Goal: Task Accomplishment & Management: Use online tool/utility

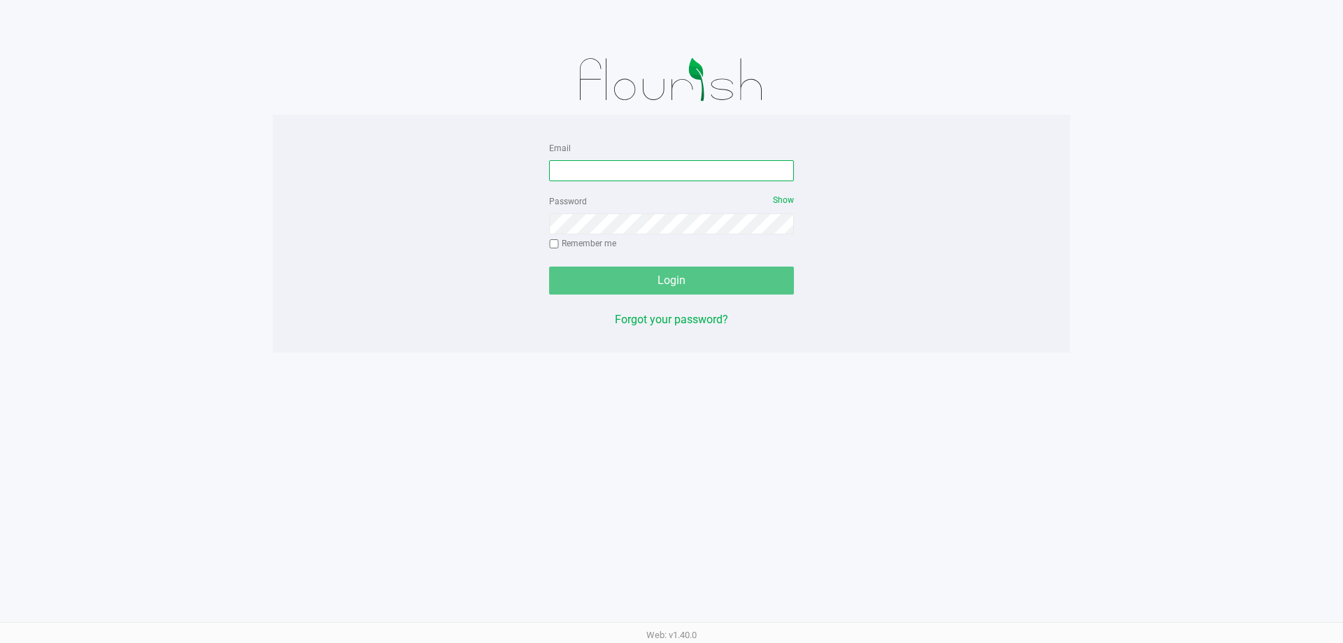
click at [614, 180] on input "Email" at bounding box center [671, 170] width 245 height 21
type input "[EMAIL_ADDRESS][DOMAIN_NAME]"
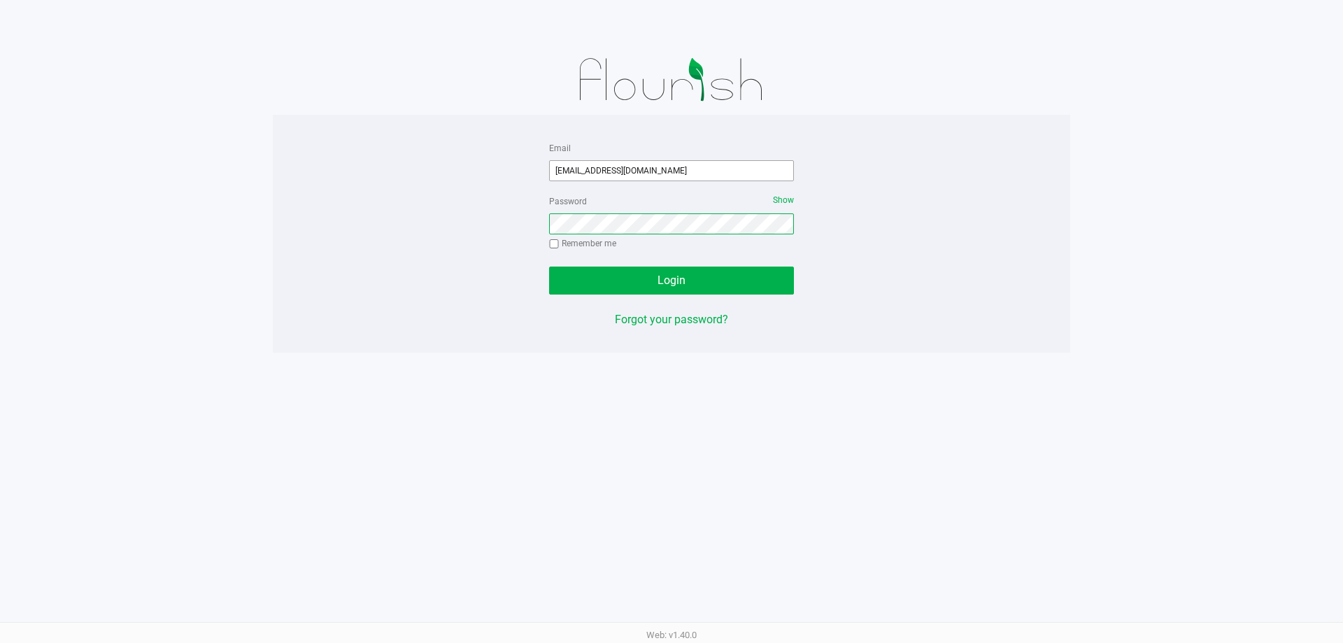
click at [549, 266] on button "Login" at bounding box center [671, 280] width 245 height 28
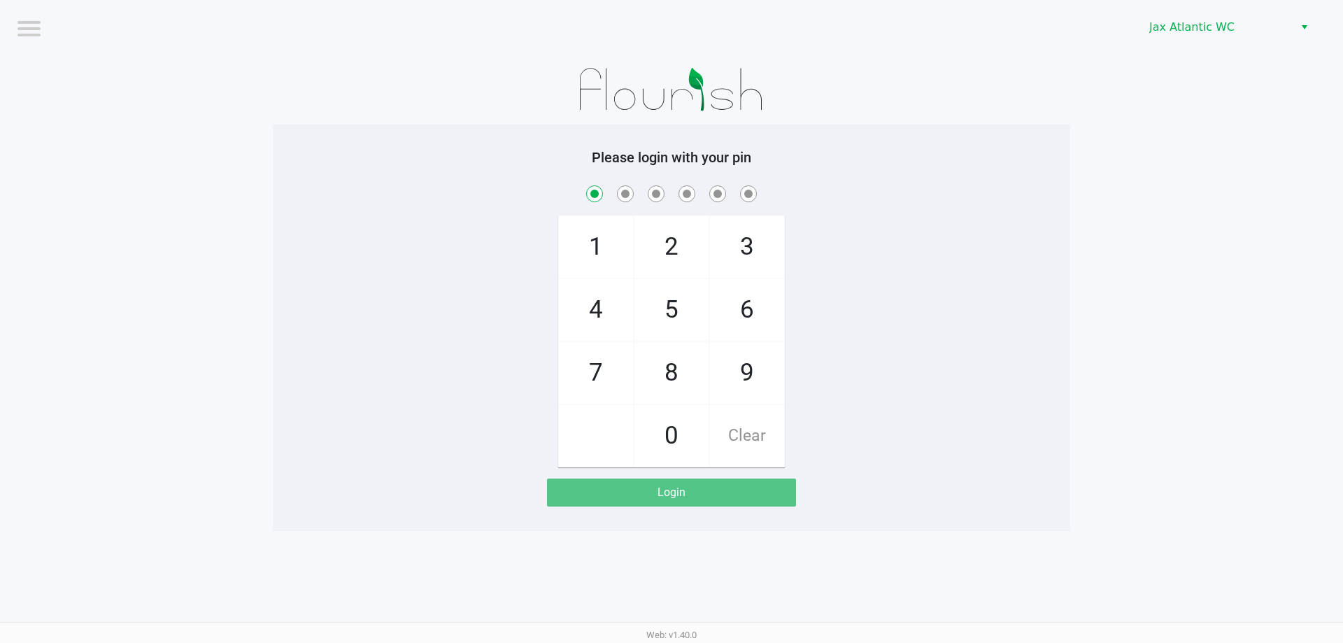
checkbox input "true"
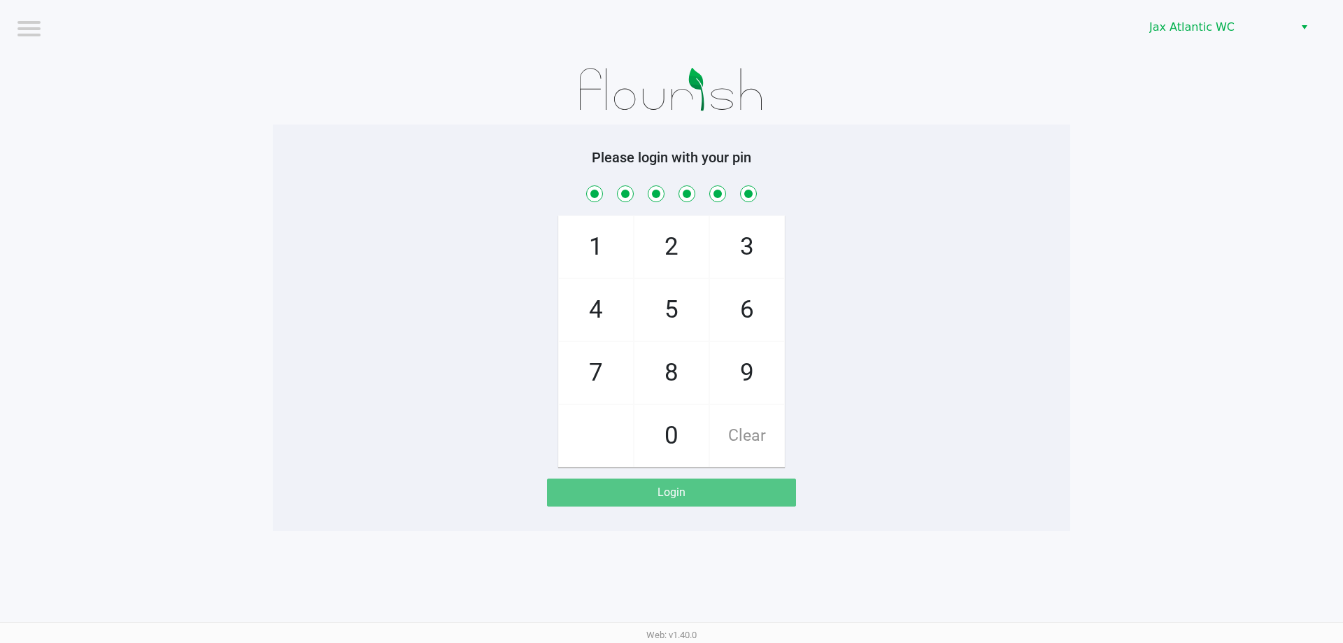
checkbox input "true"
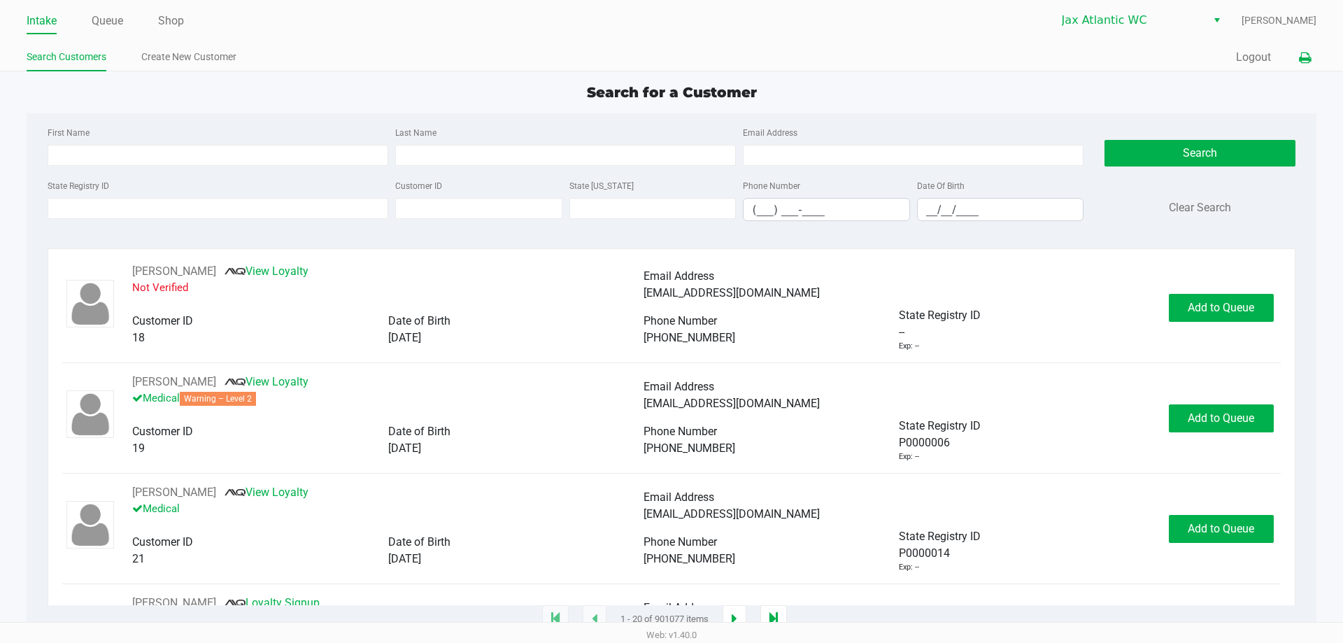
click at [660, 69] on button at bounding box center [1304, 58] width 23 height 26
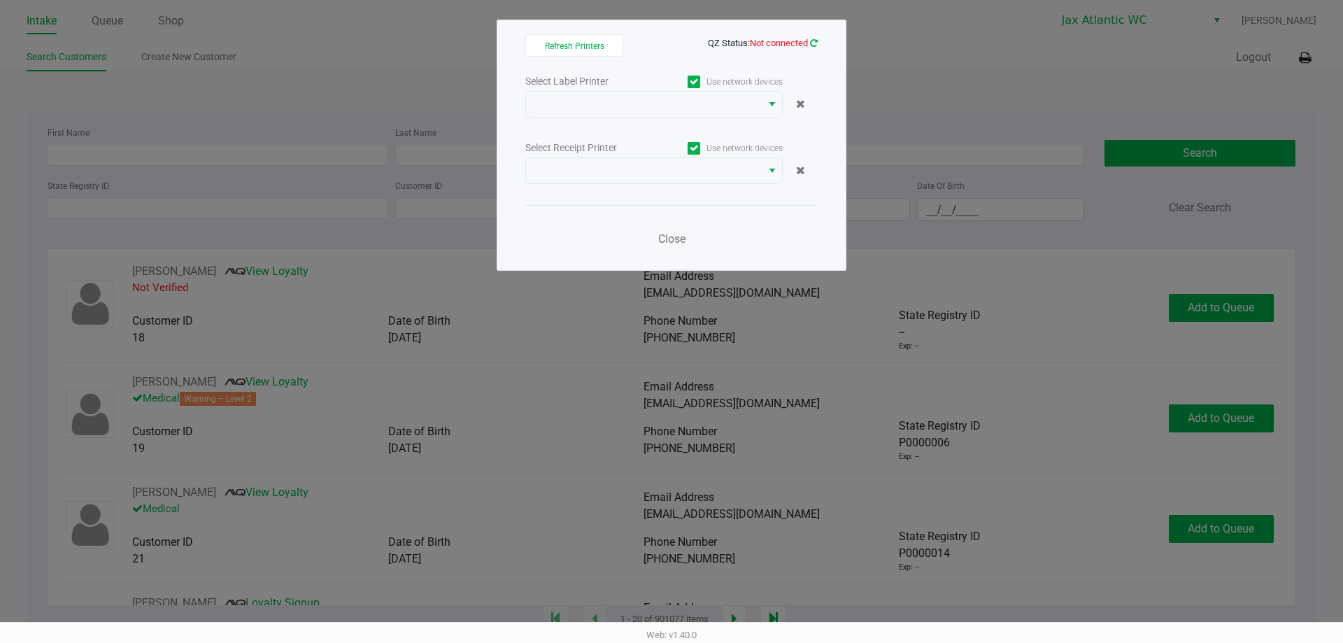
click at [660, 43] on icon at bounding box center [814, 42] width 8 height 9
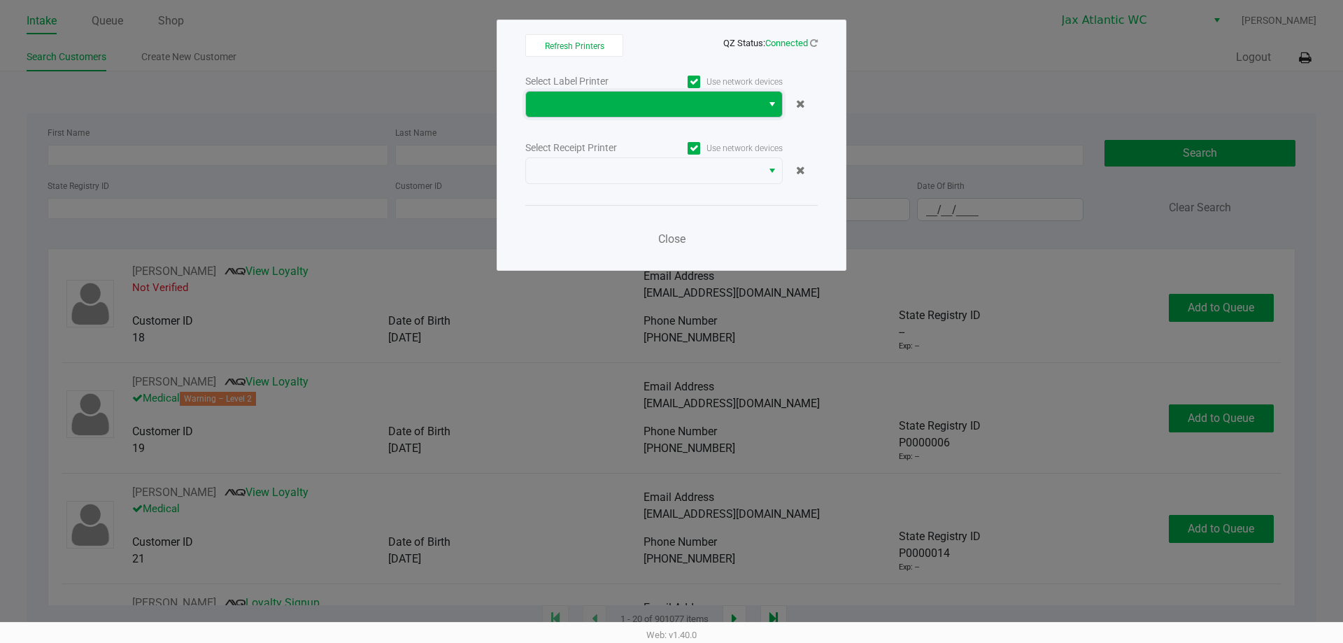
drag, startPoint x: 761, startPoint y: 115, endPoint x: 746, endPoint y: 113, distance: 14.9
click at [660, 115] on span at bounding box center [644, 104] width 236 height 25
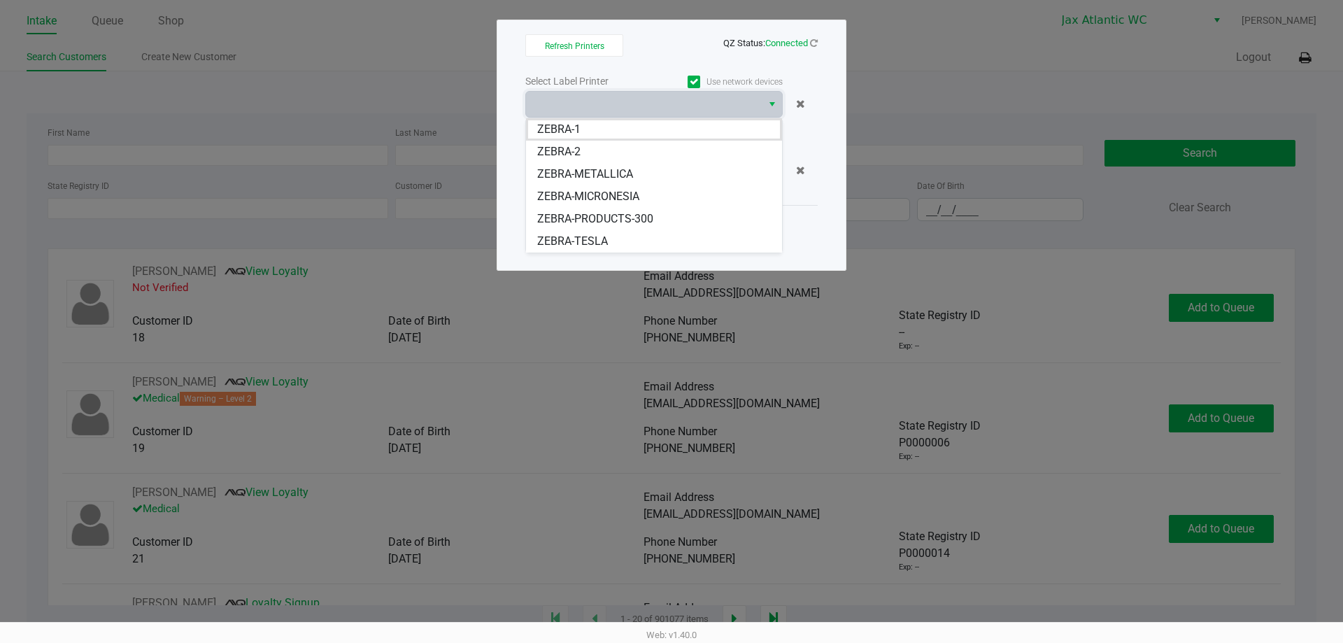
click at [599, 176] on span "ZEBRA-METALLICA" at bounding box center [585, 174] width 96 height 17
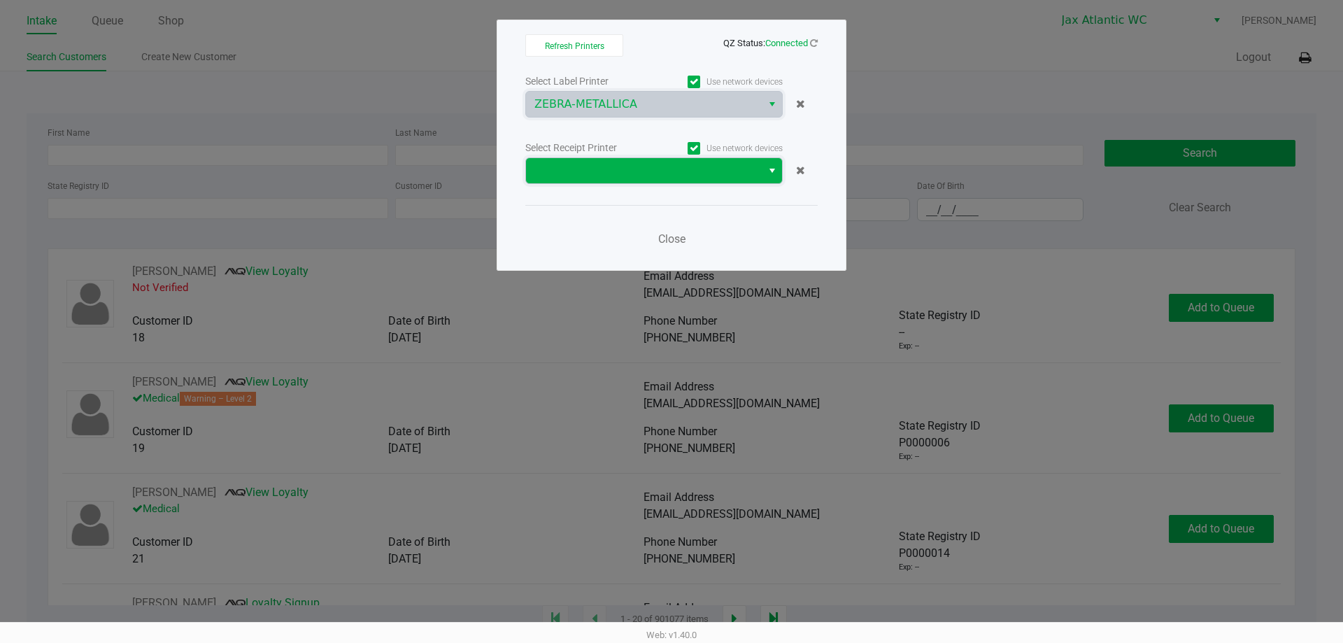
click at [617, 169] on span at bounding box center [643, 170] width 219 height 17
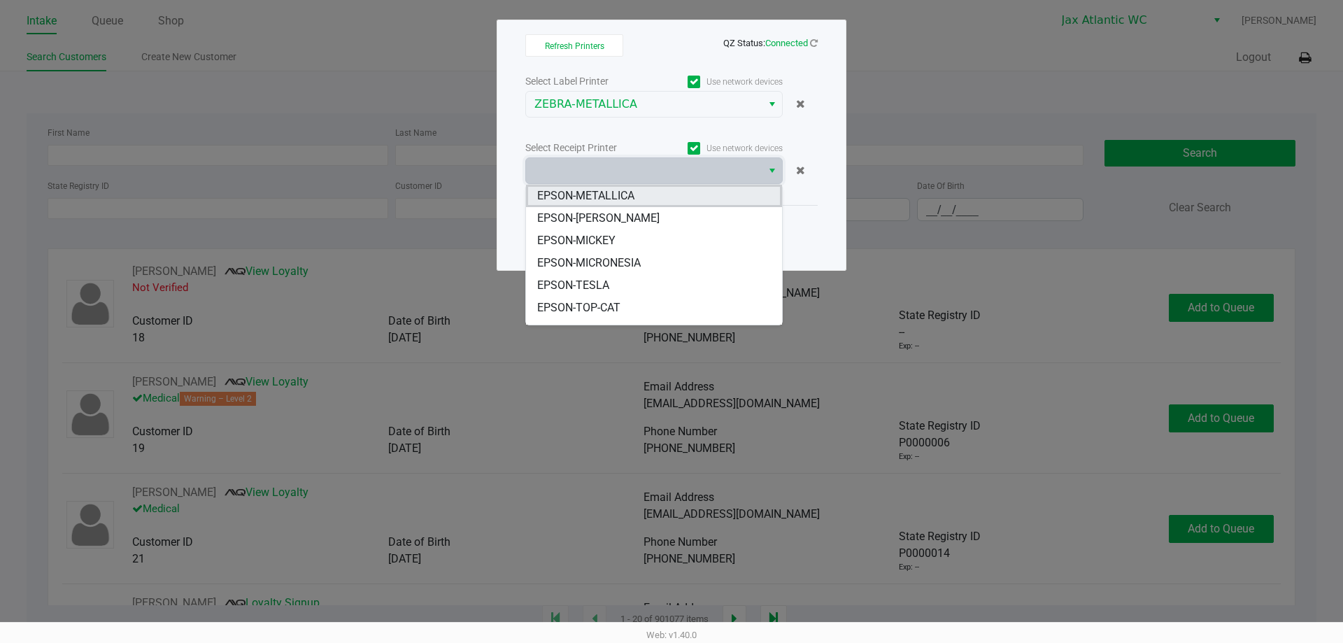
click at [607, 192] on span "EPSON-METALLICA" at bounding box center [585, 195] width 97 height 17
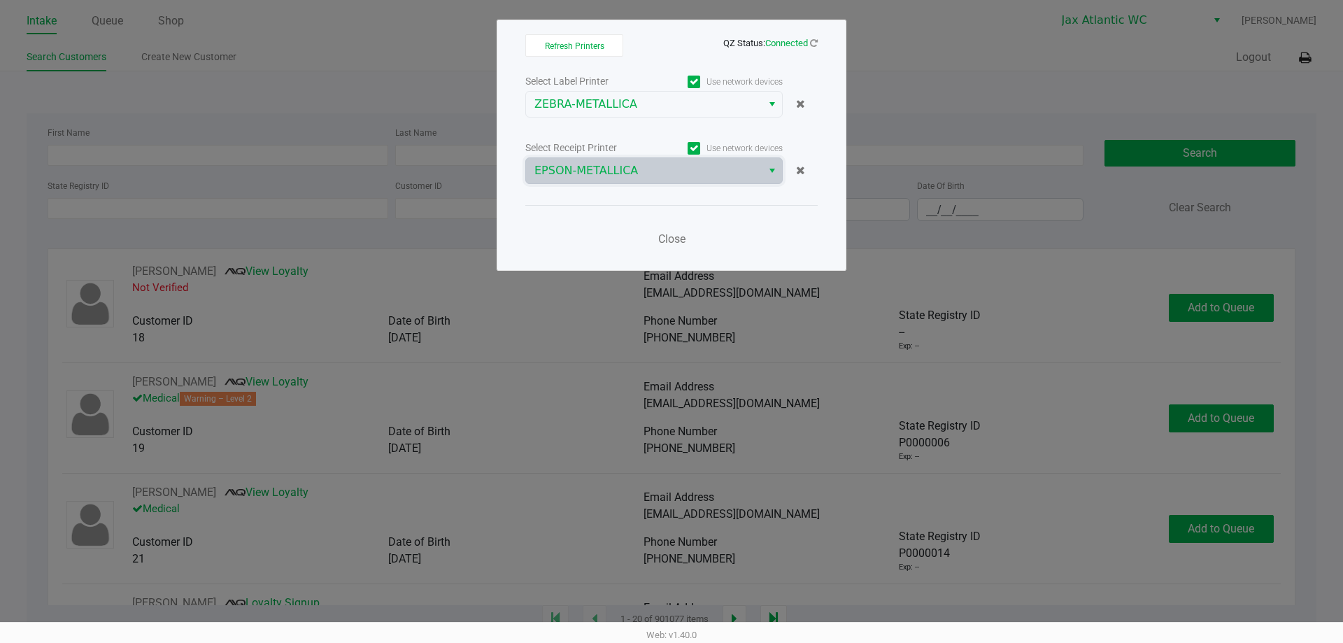
click at [660, 64] on ngb-modal-window "Refresh Printers QZ Status: Connected Select Label Printer Use network devices …" at bounding box center [671, 321] width 1343 height 643
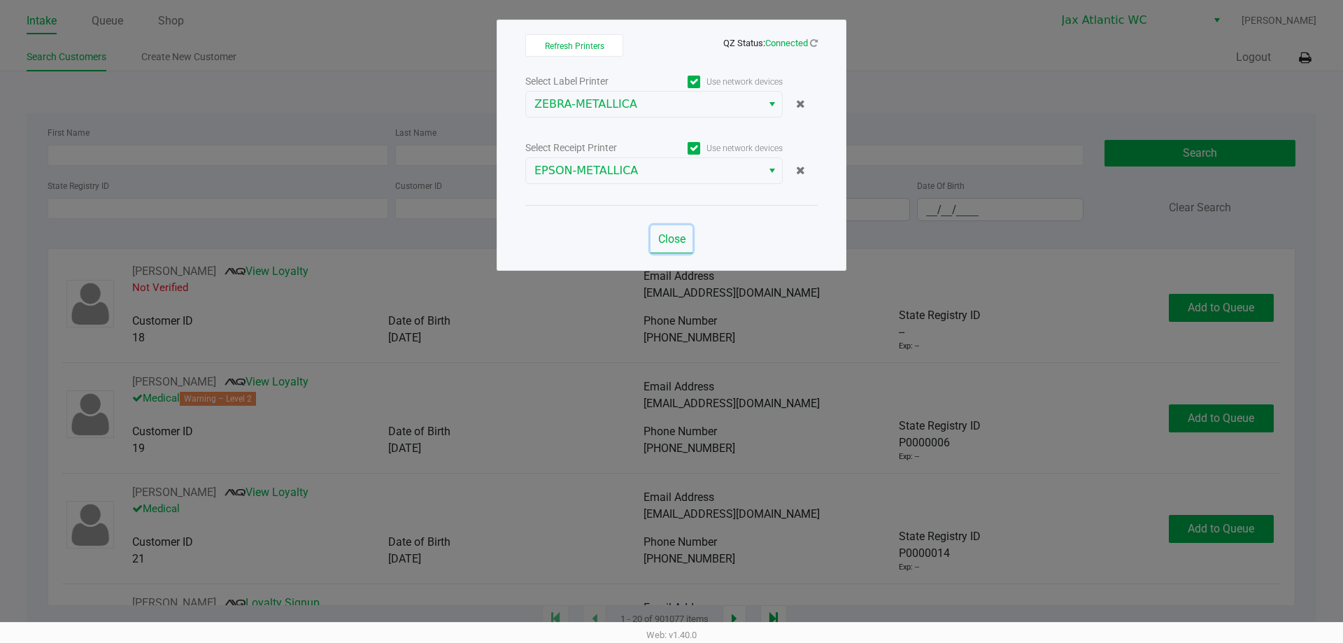
click at [660, 229] on button "Close" at bounding box center [671, 239] width 42 height 28
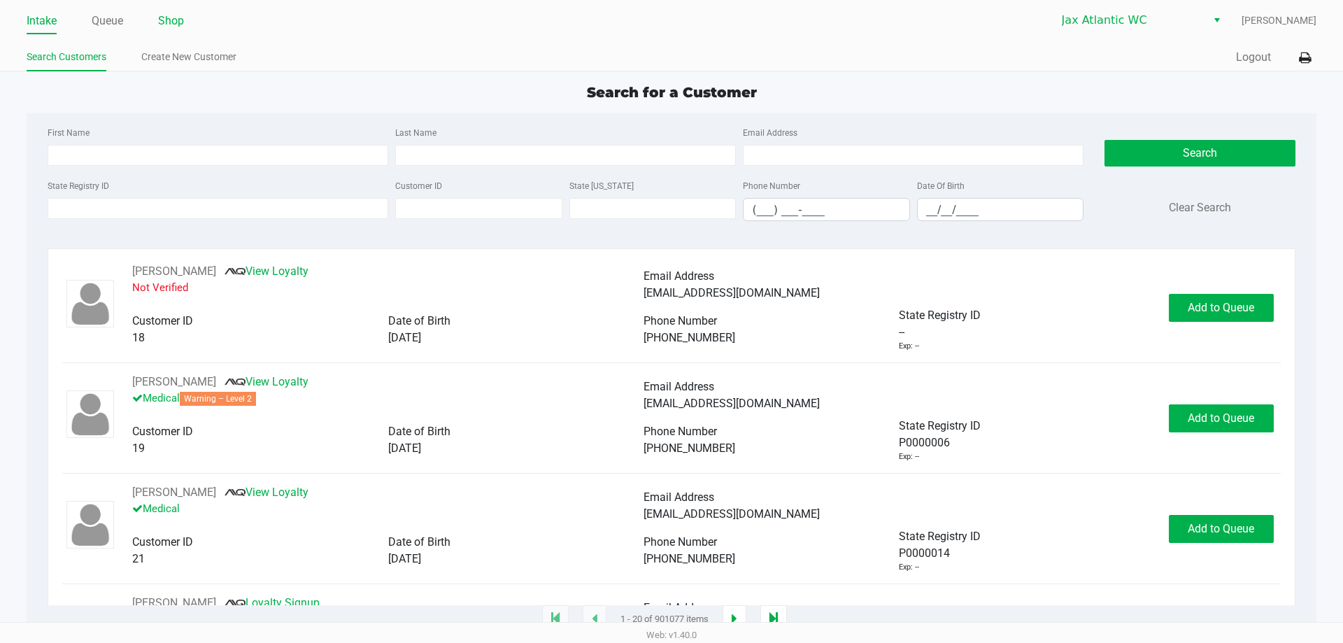
click at [178, 13] on link "Shop" at bounding box center [171, 21] width 26 height 20
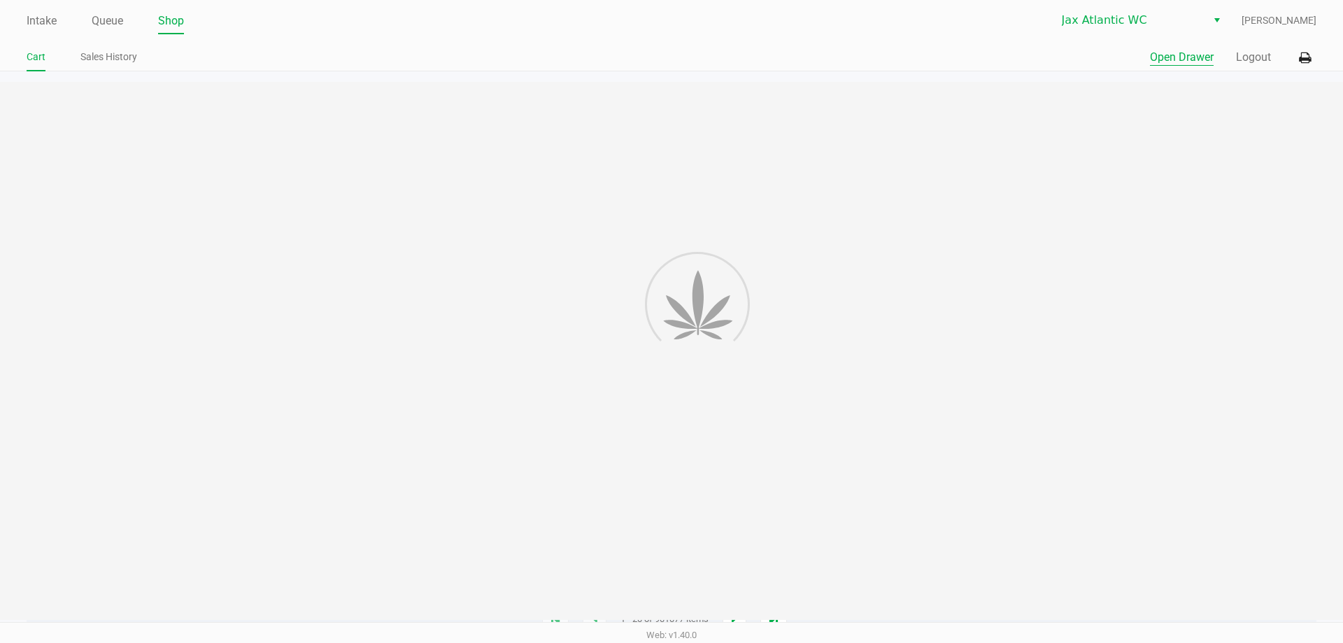
click at [660, 50] on button "Open Drawer" at bounding box center [1182, 57] width 64 height 17
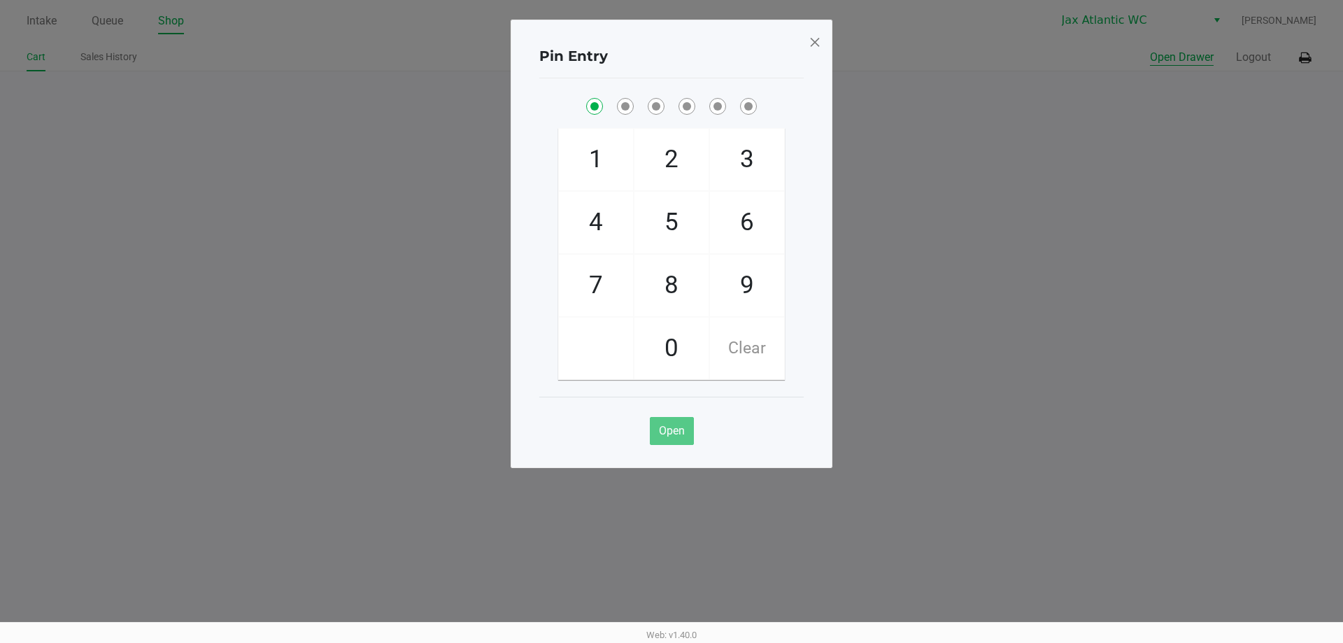
checkbox input "true"
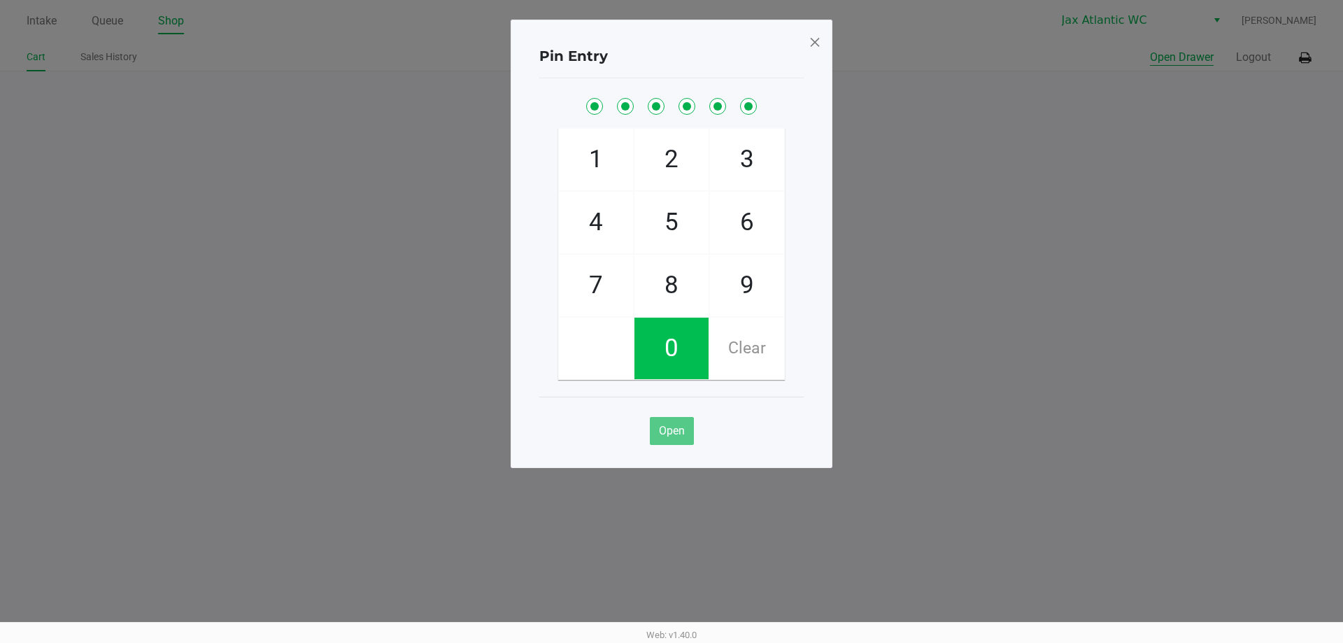
checkbox input "true"
